Goal: Transaction & Acquisition: Download file/media

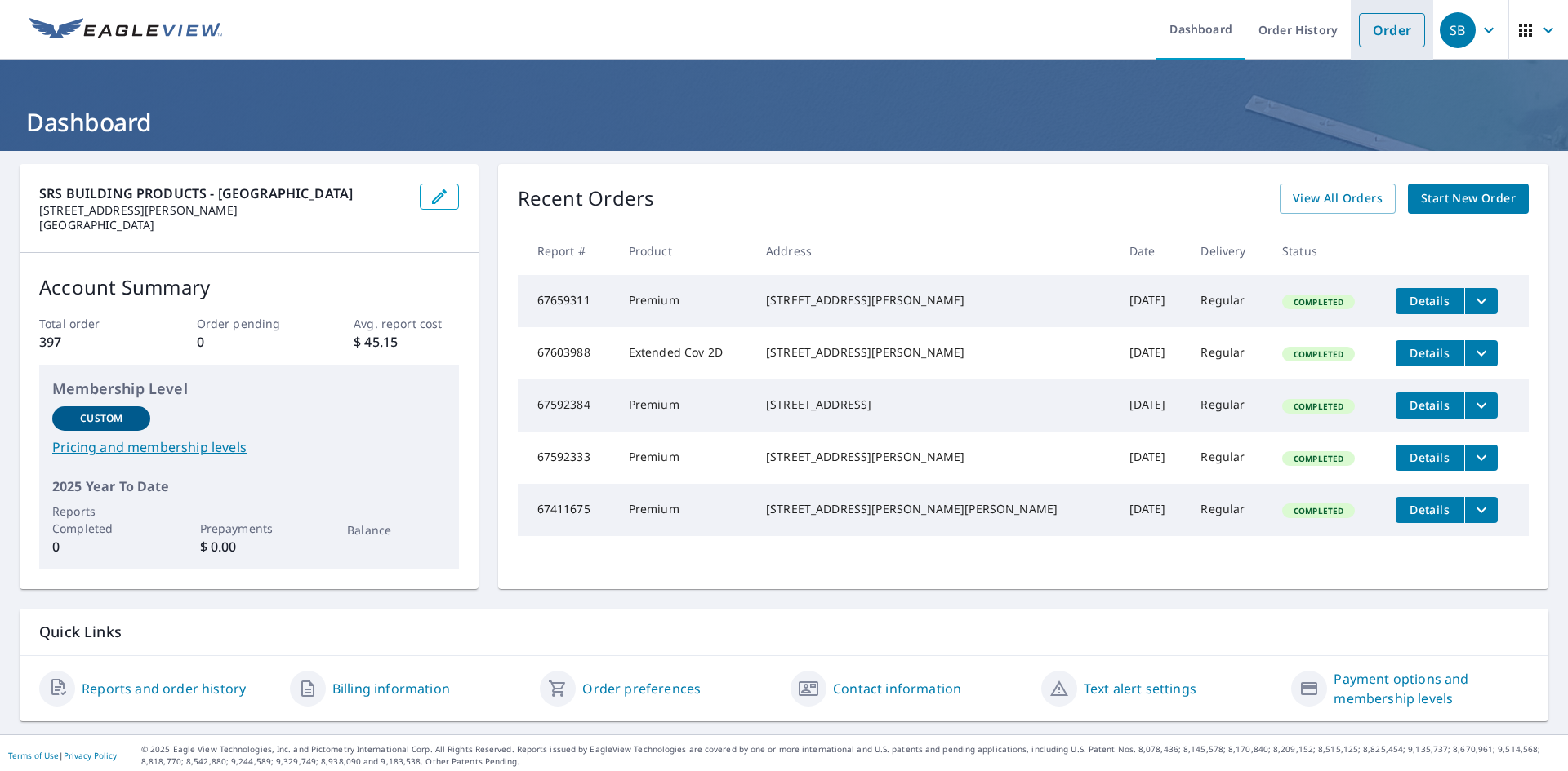
click at [1375, 28] on link "Order" at bounding box center [1391, 30] width 66 height 34
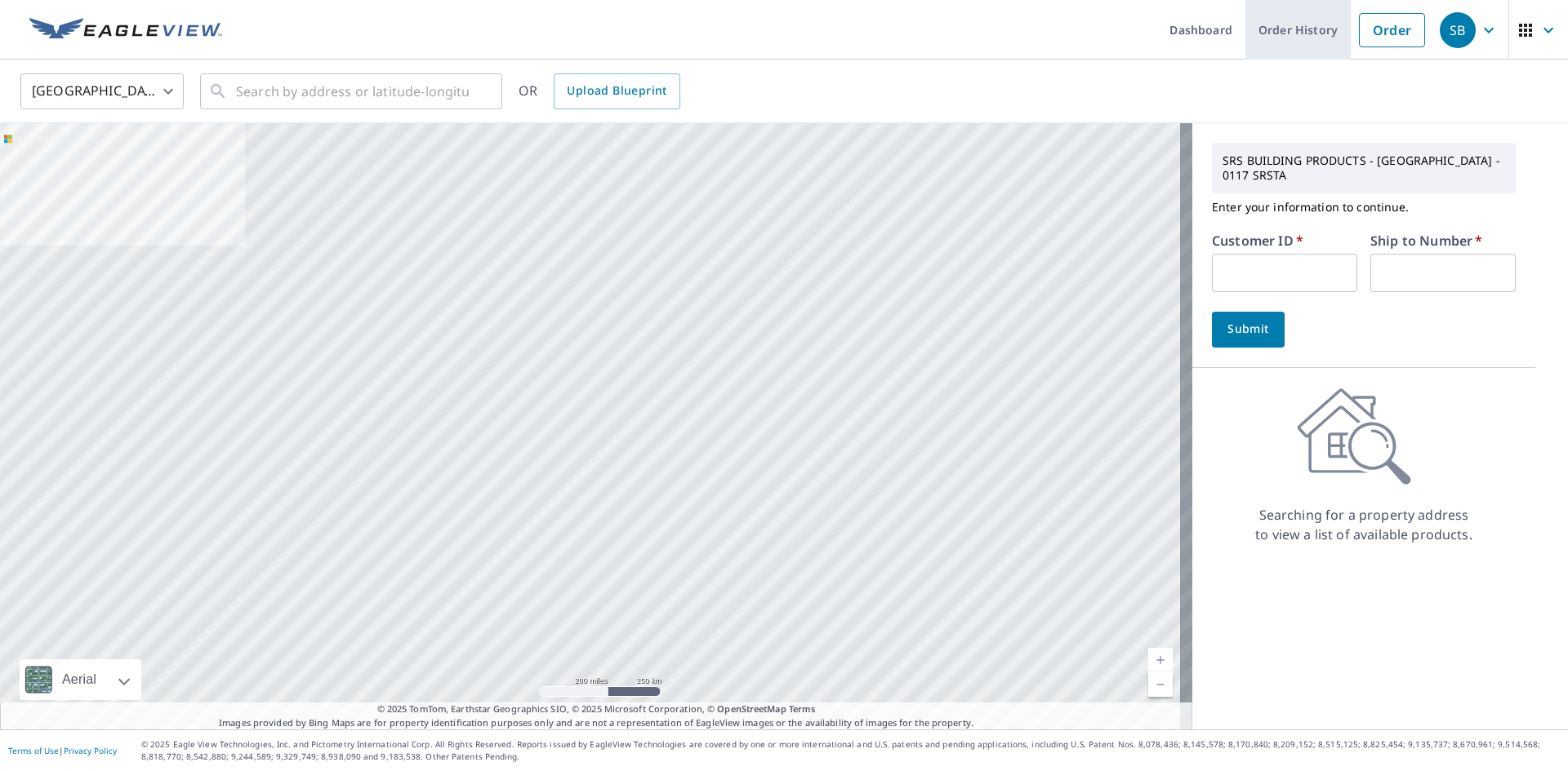
click at [1310, 39] on link "Order History" at bounding box center [1298, 30] width 106 height 60
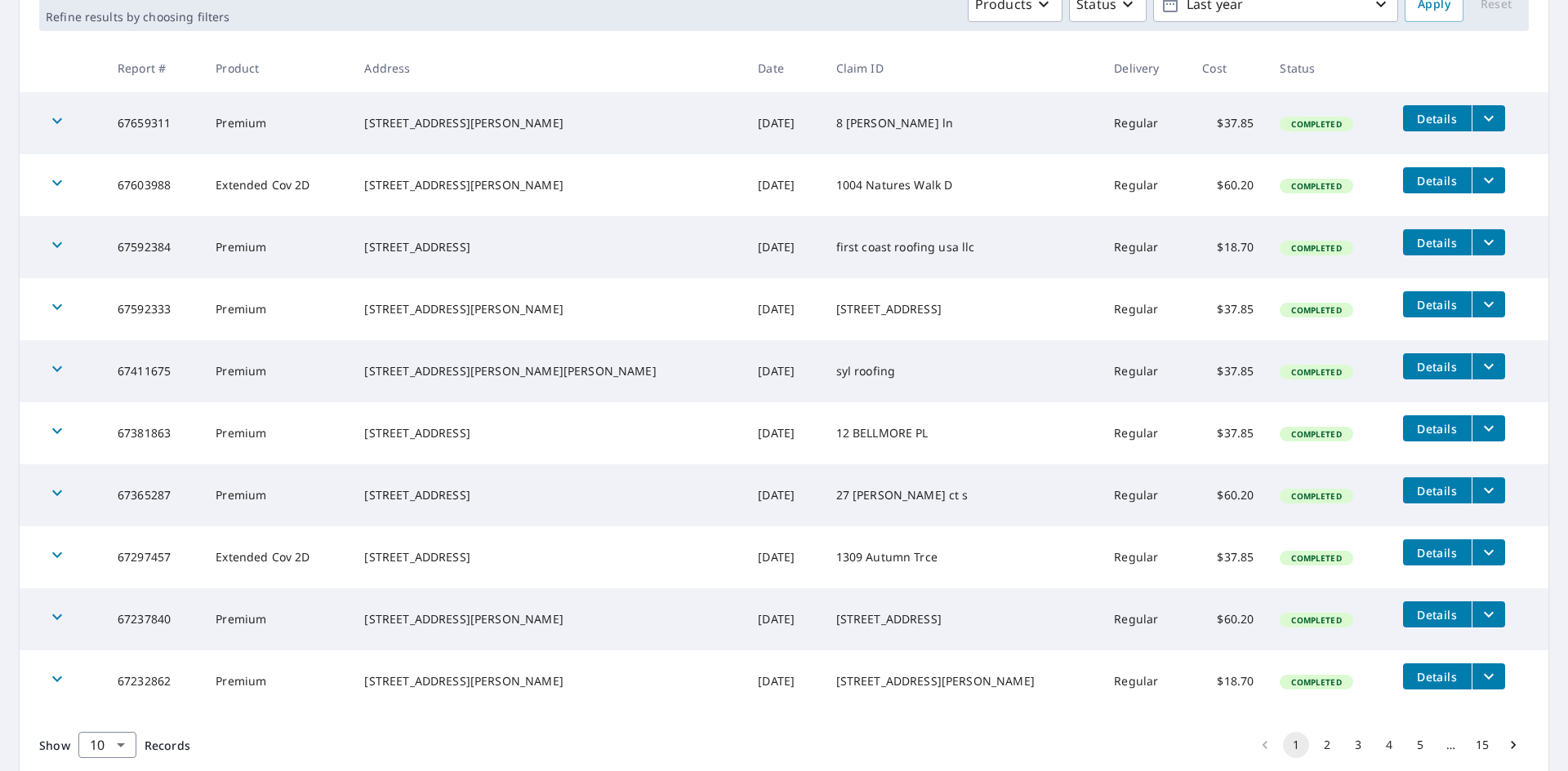
scroll to position [326, 0]
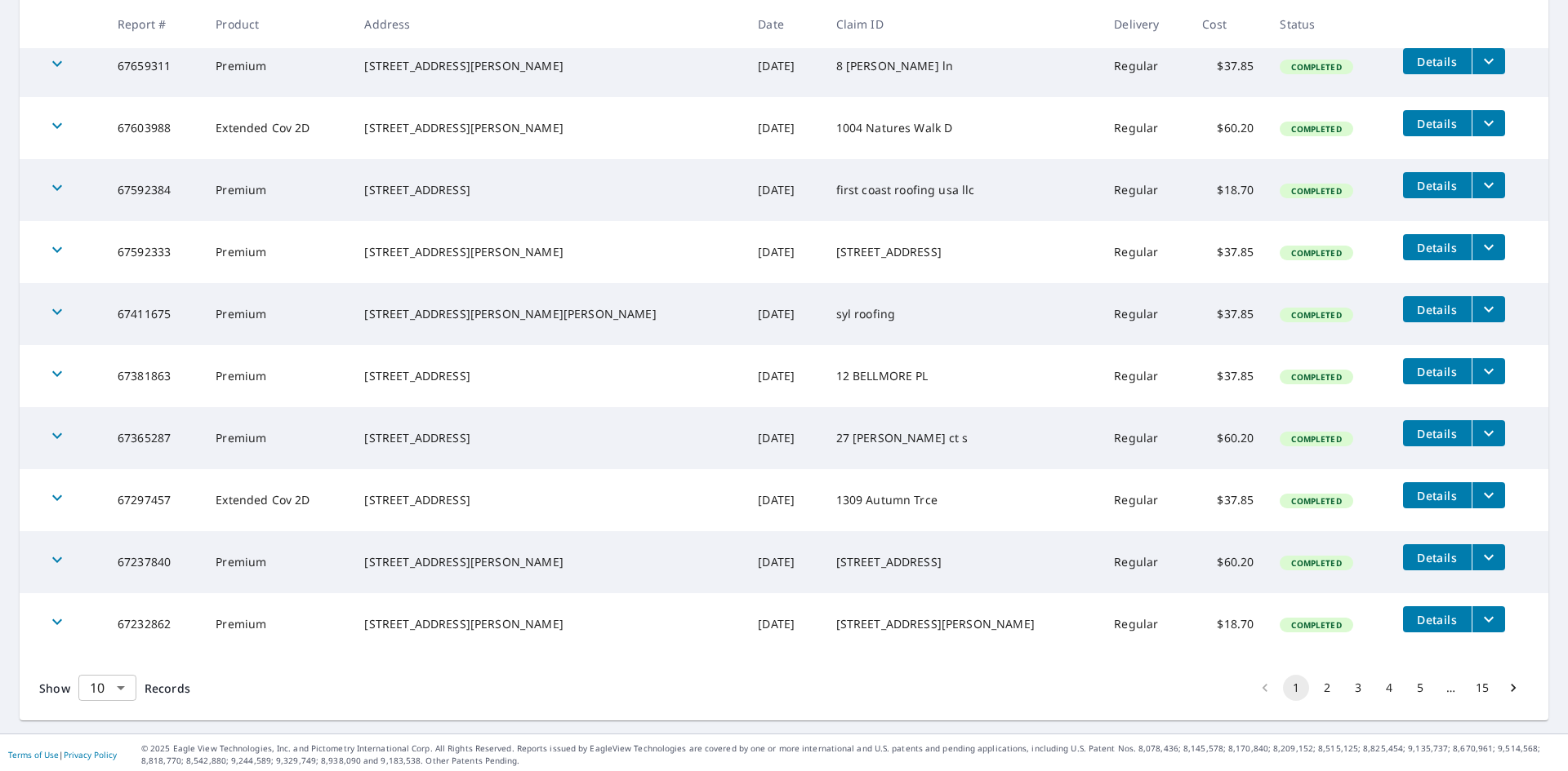
click at [130, 690] on body "SB SB Dashboard Order History Order SB Dashboard / Order History Order History …" at bounding box center [784, 385] width 1568 height 771
click at [118, 700] on li "50" at bounding box center [106, 707] width 58 height 29
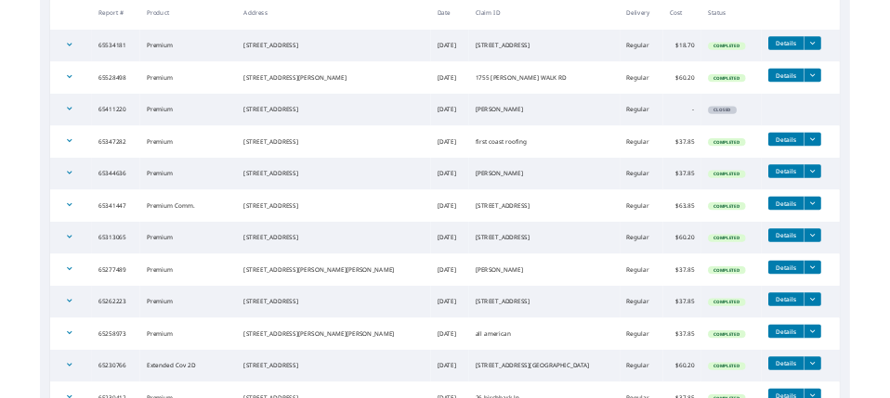
scroll to position [3157, 0]
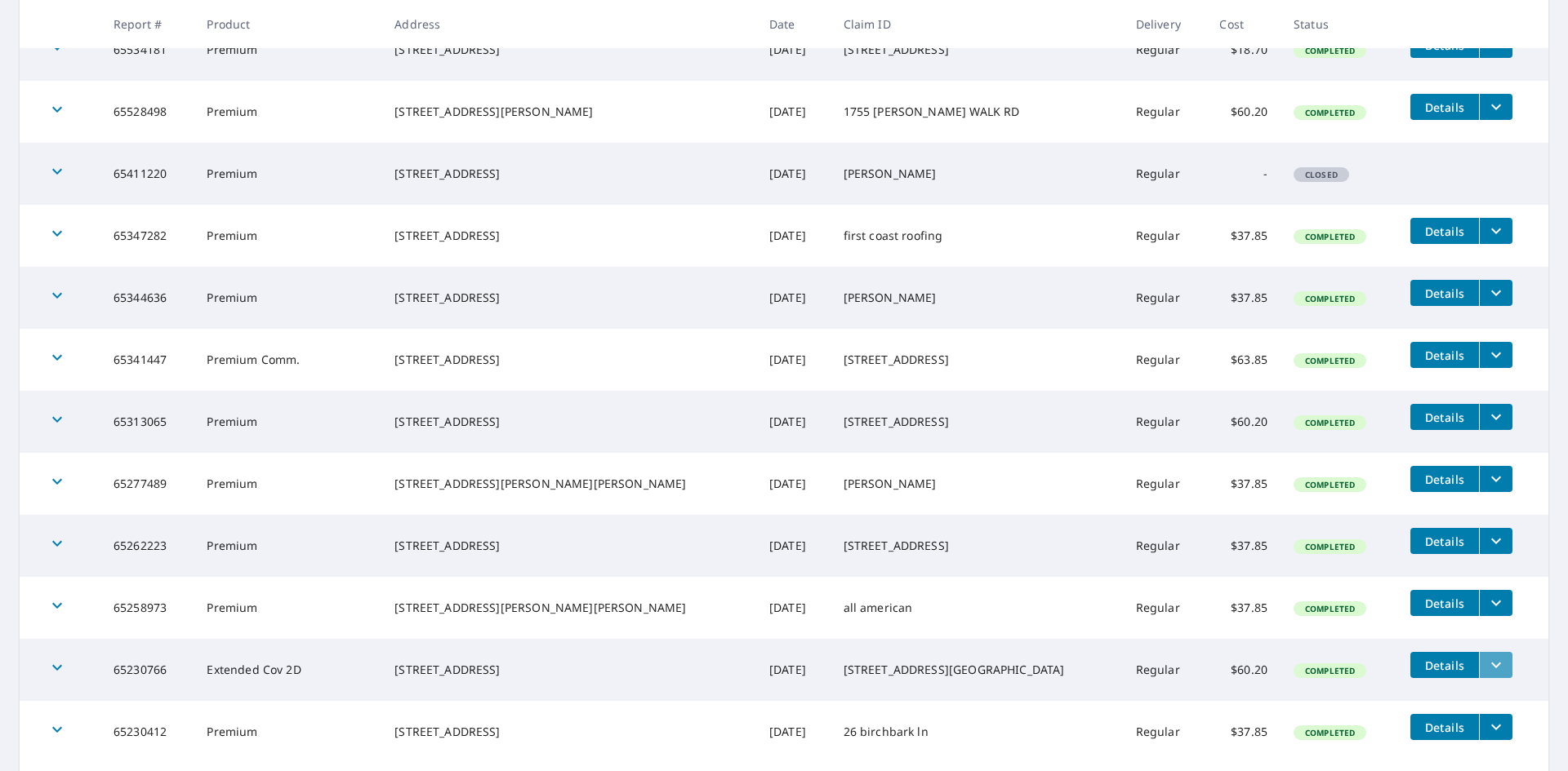
click at [1490, 657] on icon "filesDropdownBtn-65230766" at bounding box center [1496, 666] width 19 height 19
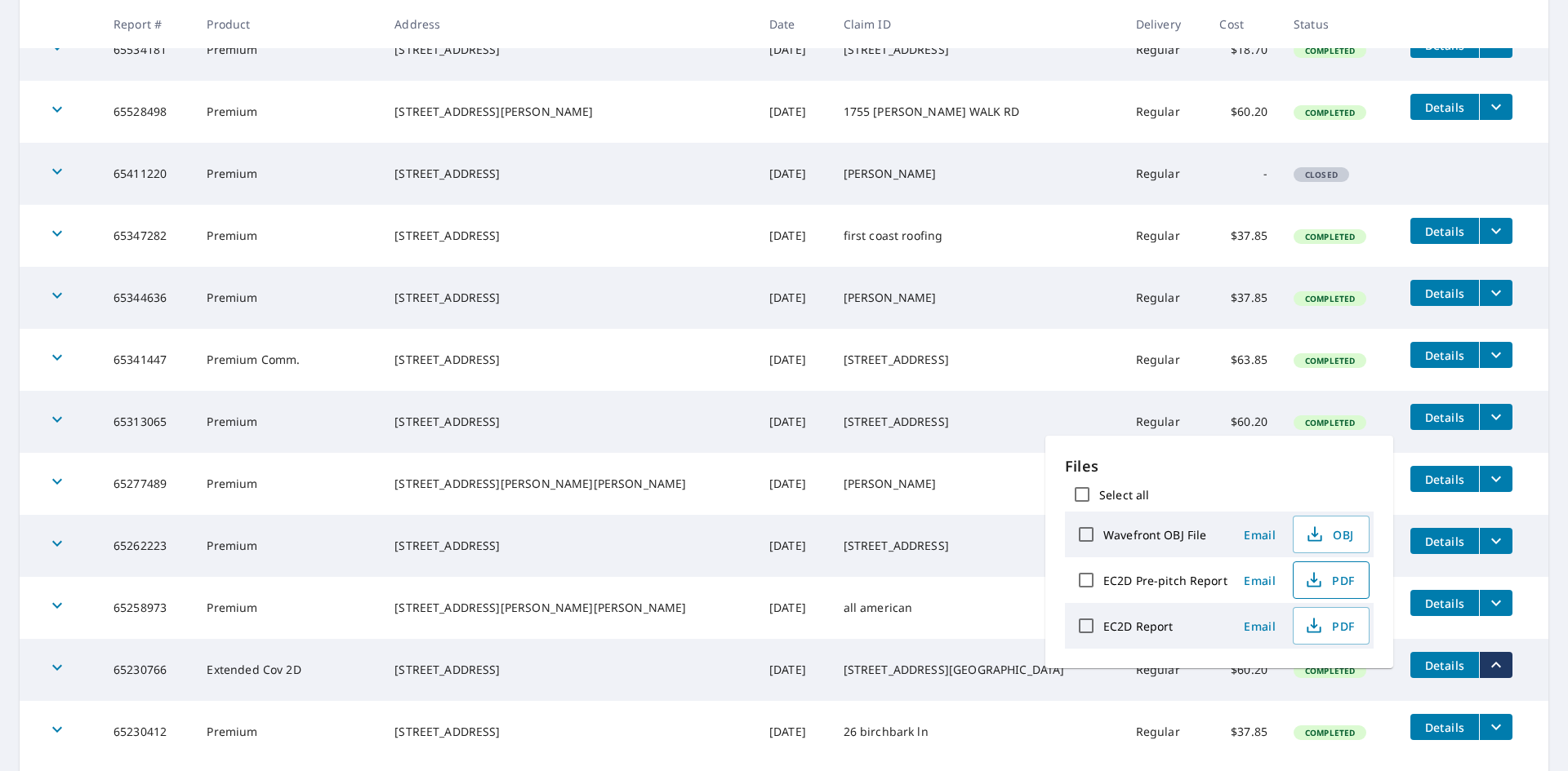
click at [1342, 585] on span "PDF" at bounding box center [1329, 580] width 52 height 19
click at [1331, 632] on span "PDF" at bounding box center [1329, 626] width 52 height 19
